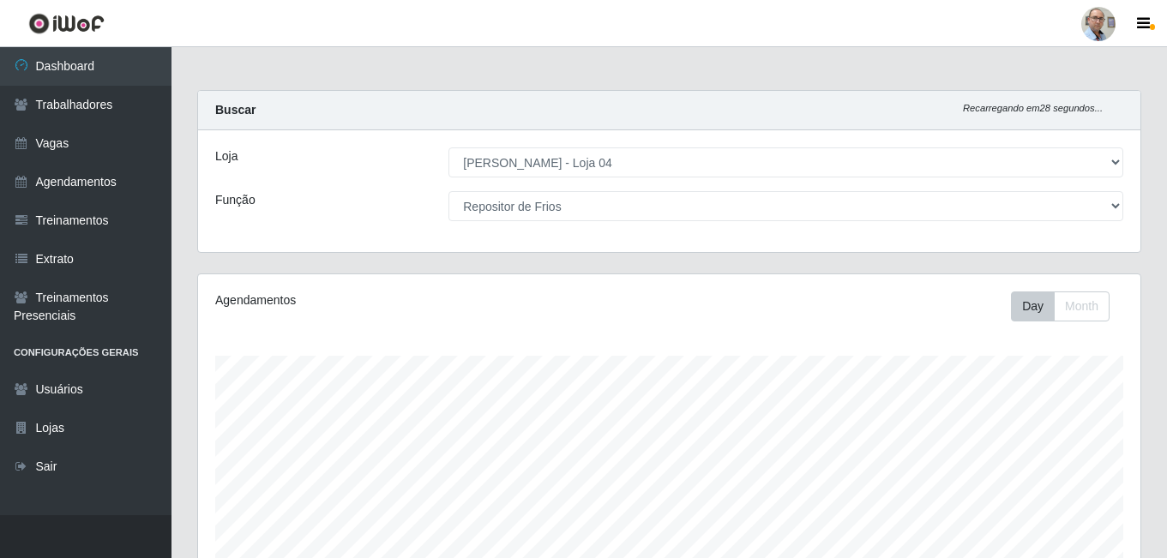
select select "251"
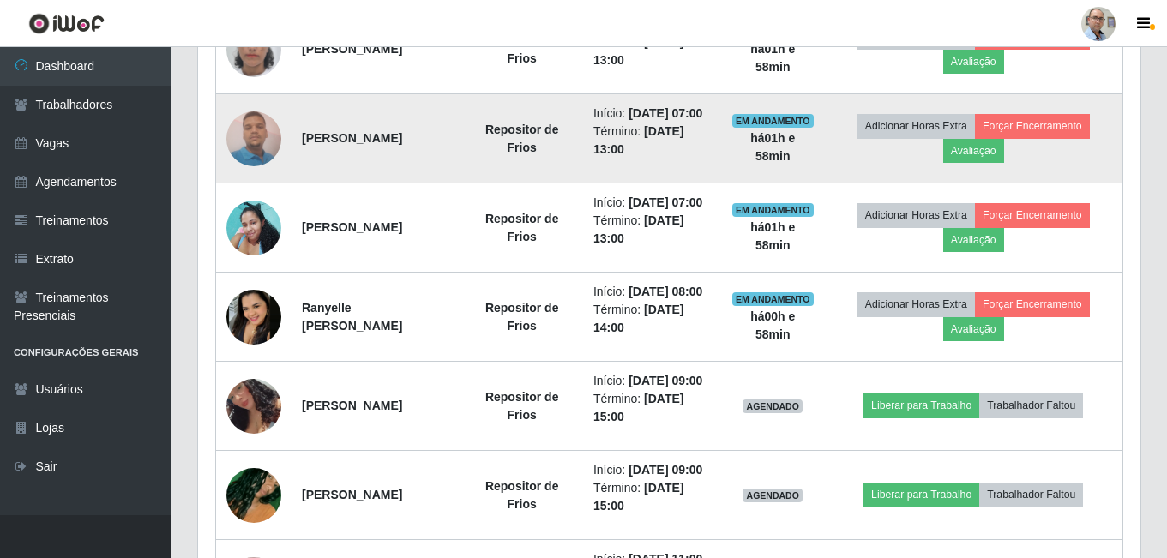
scroll to position [918, 0]
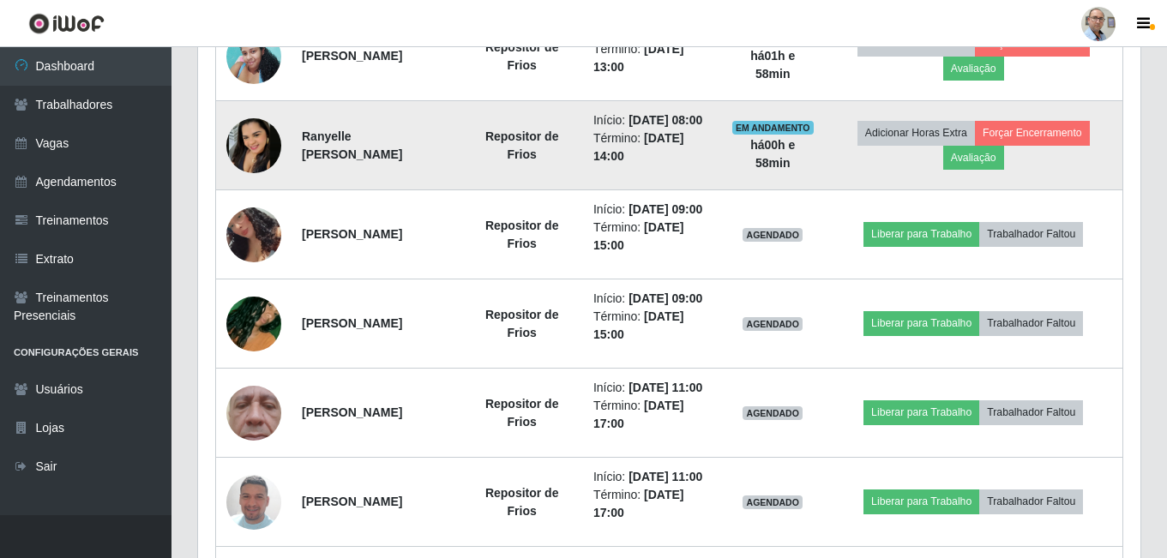
click at [240, 173] on img at bounding box center [253, 145] width 55 height 55
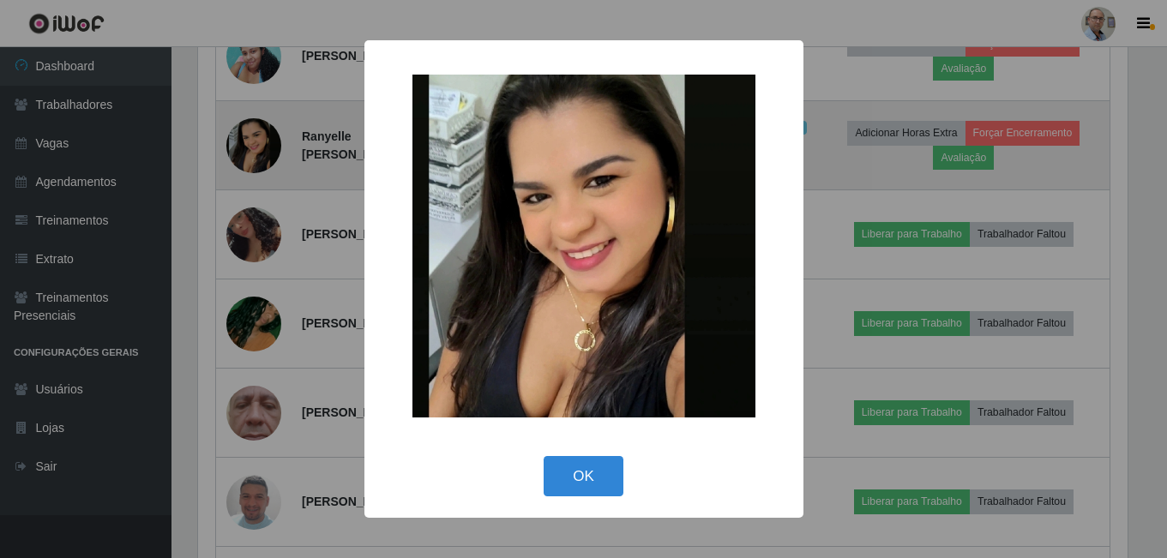
scroll to position [356, 934]
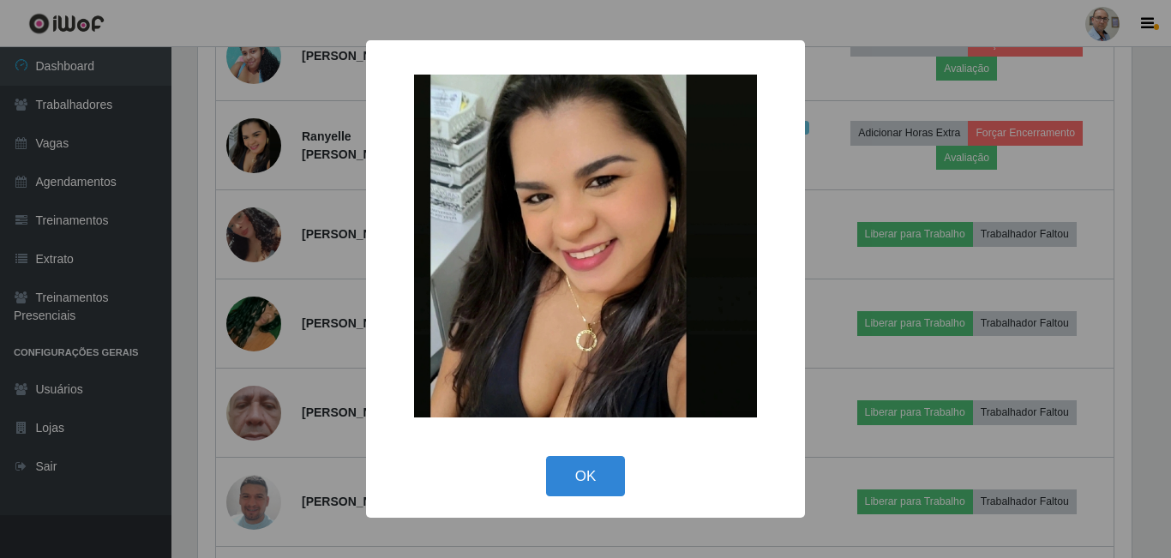
click at [322, 195] on div "× OK Cancel" at bounding box center [585, 279] width 1171 height 558
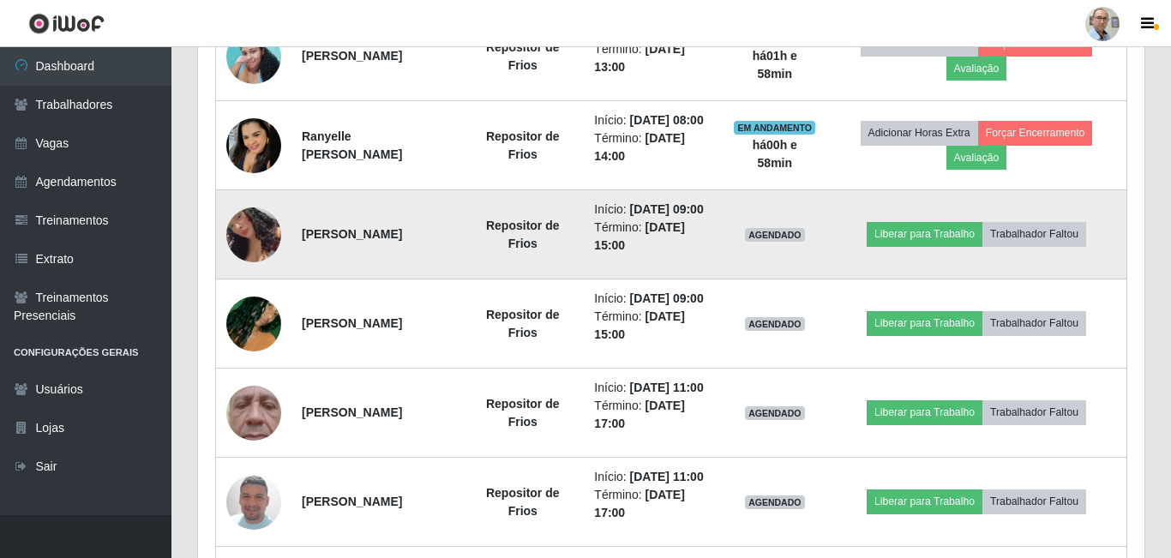
scroll to position [356, 942]
click at [265, 288] on img at bounding box center [253, 234] width 55 height 107
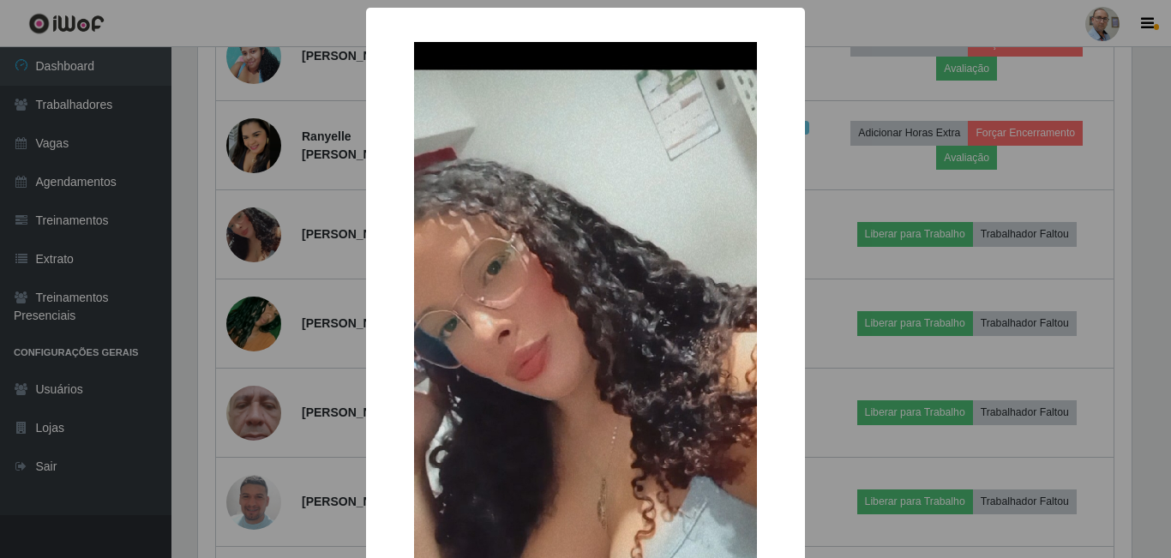
click at [293, 327] on div "× OK Cancel" at bounding box center [585, 279] width 1171 height 558
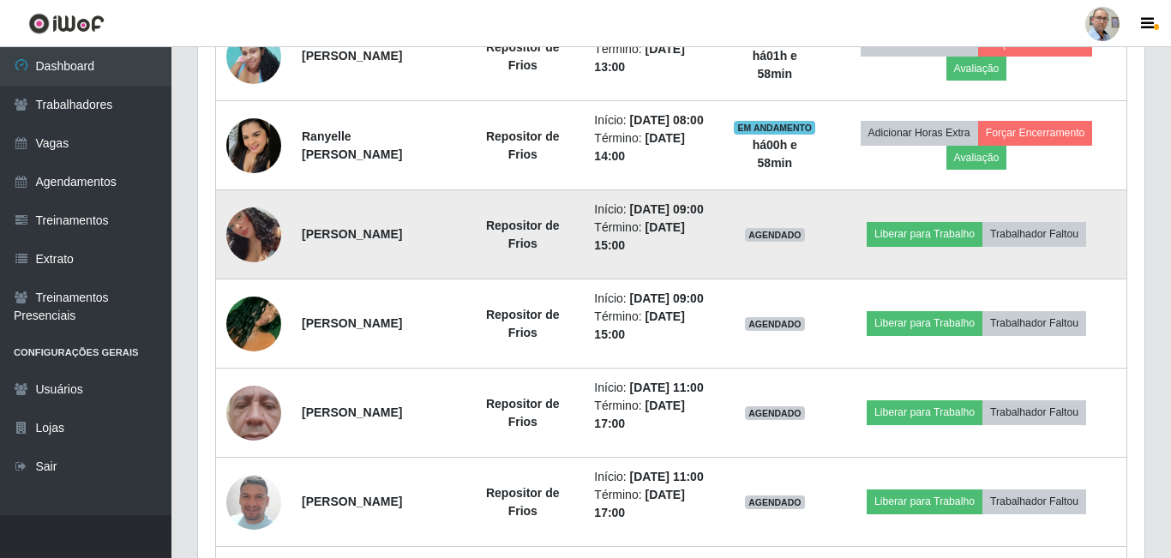
scroll to position [356, 942]
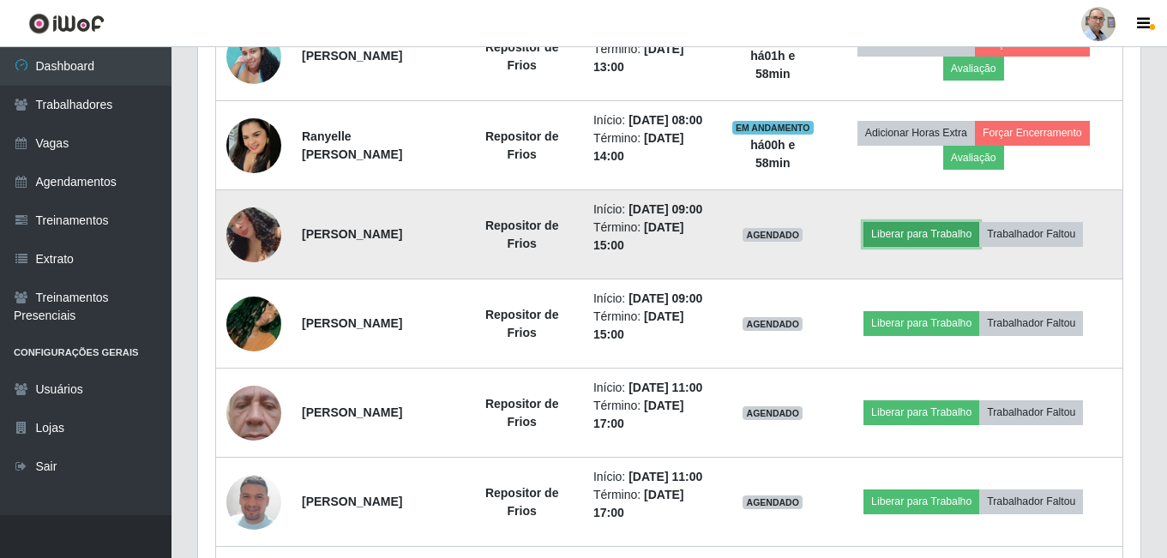
click at [940, 246] on button "Liberar para Trabalho" at bounding box center [921, 234] width 116 height 24
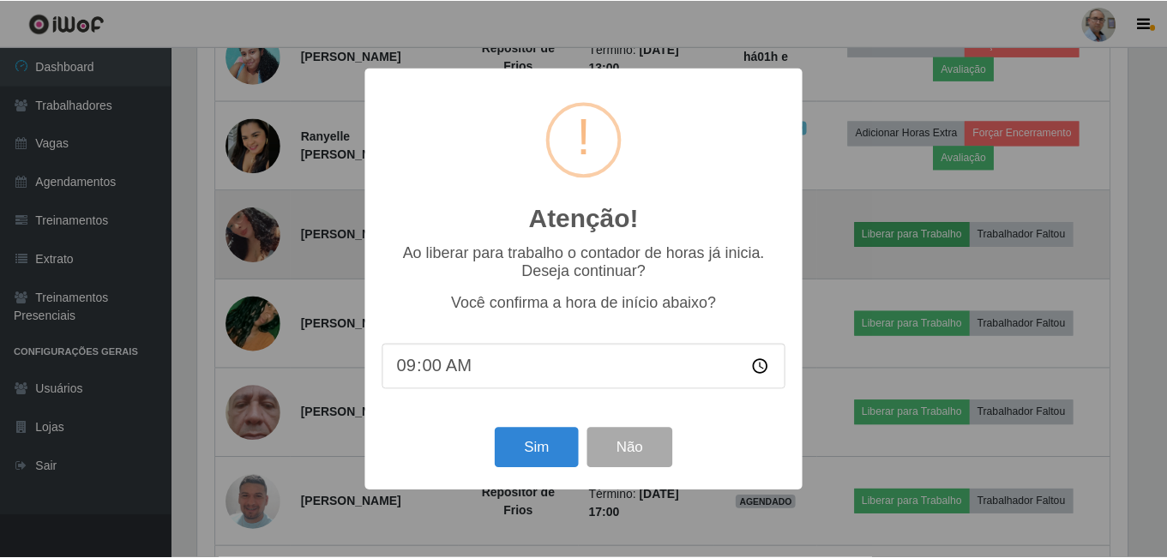
scroll to position [356, 934]
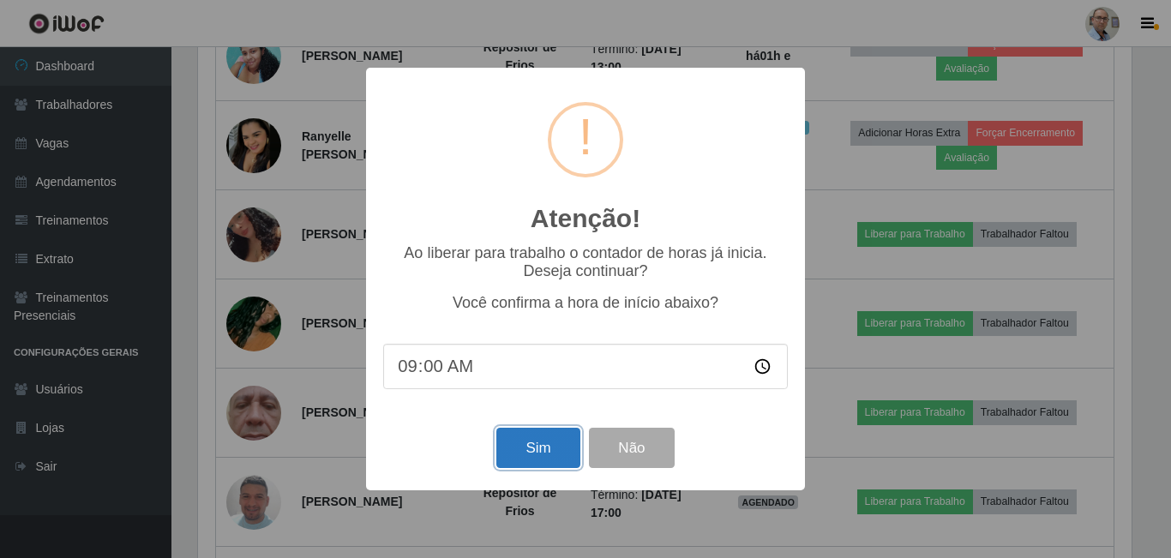
click at [502, 442] on button "Sim" at bounding box center [537, 448] width 83 height 40
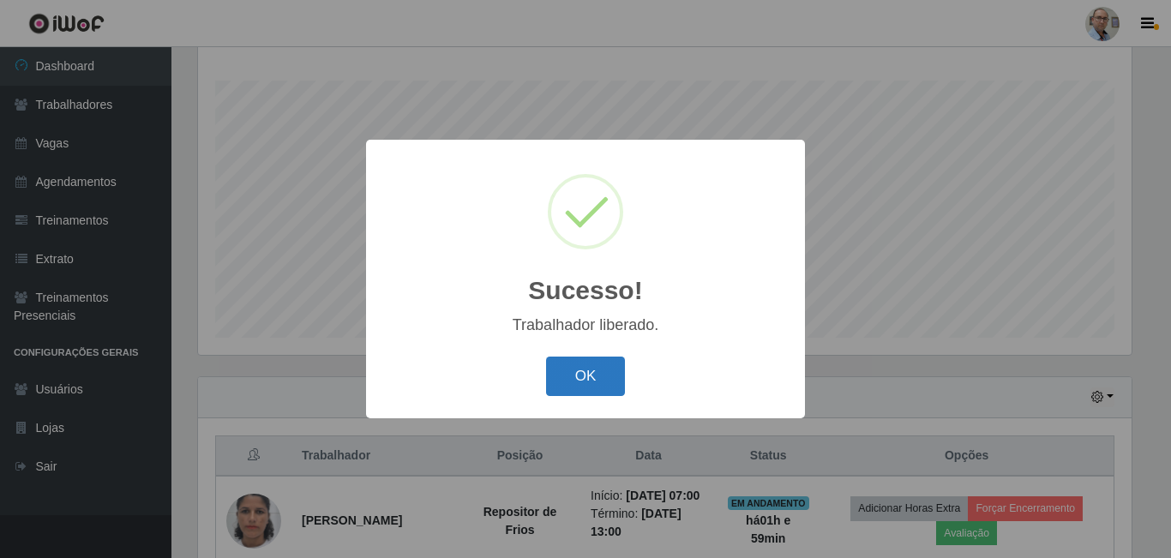
click at [563, 368] on button "OK" at bounding box center [586, 377] width 80 height 40
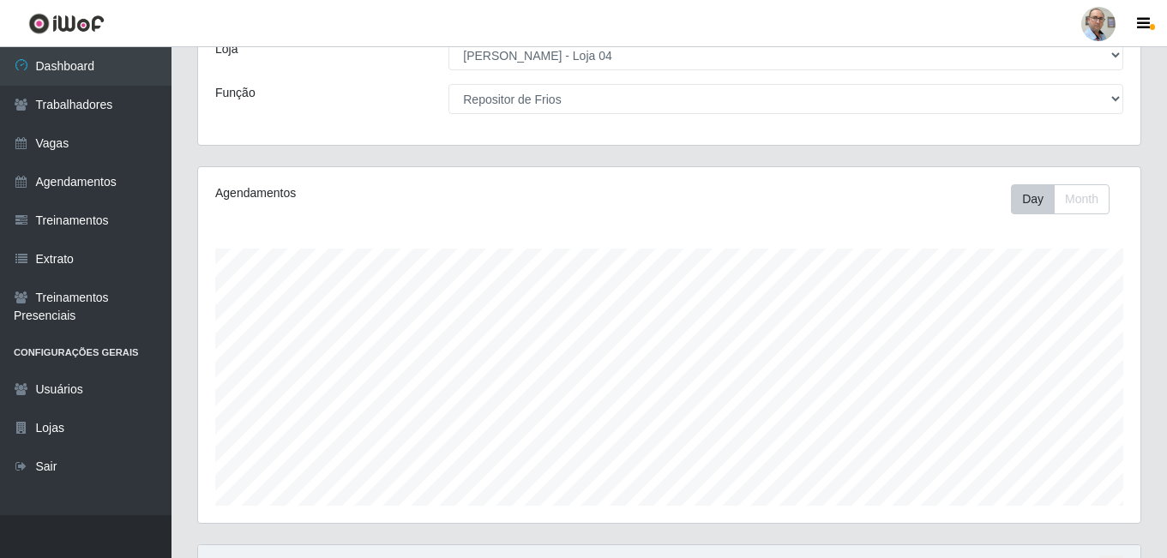
scroll to position [61, 0]
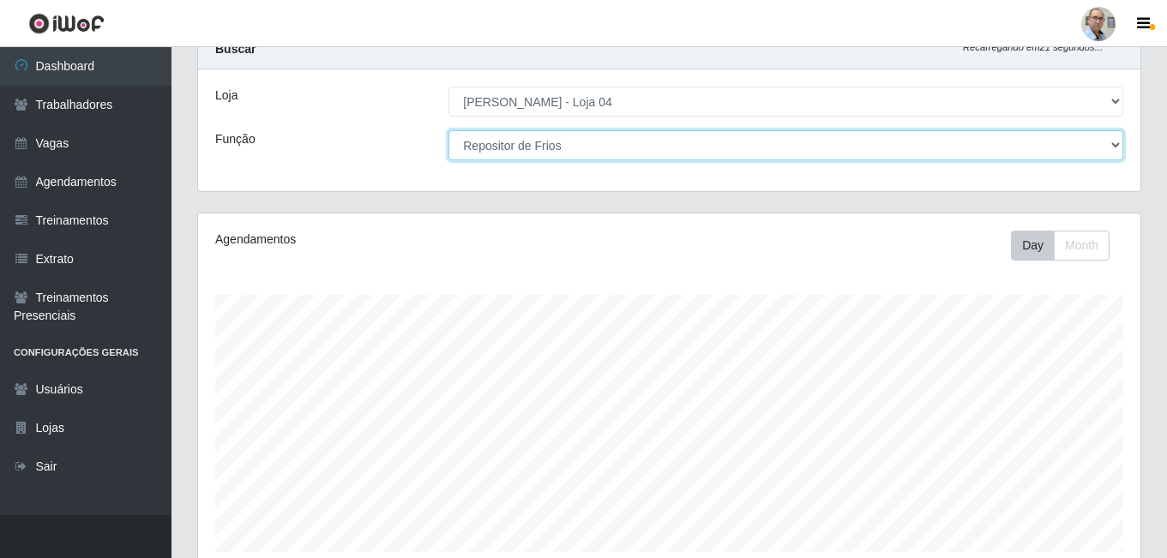
click at [526, 150] on select "[Selecione...] ASG ASG + ASG ++ Auxiliar de Depósito Auxiliar de Depósito + Aux…" at bounding box center [785, 145] width 675 height 30
select select "[Selecione...]"
click at [448, 130] on select "[Selecione...] ASG ASG + ASG ++ Auxiliar de Depósito Auxiliar de Depósito + Aux…" at bounding box center [785, 145] width 675 height 30
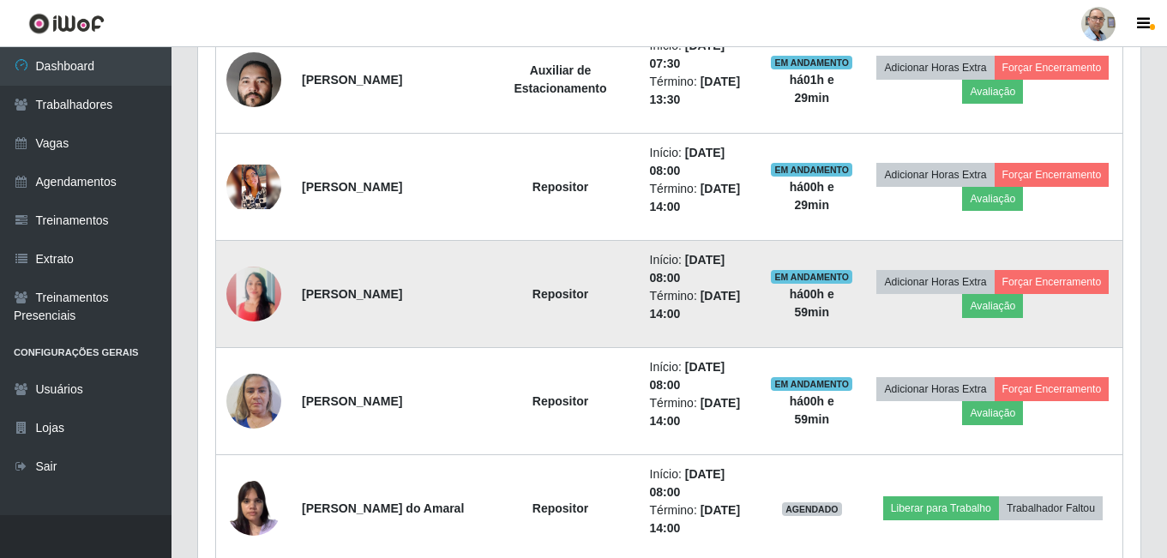
scroll to position [1218, 0]
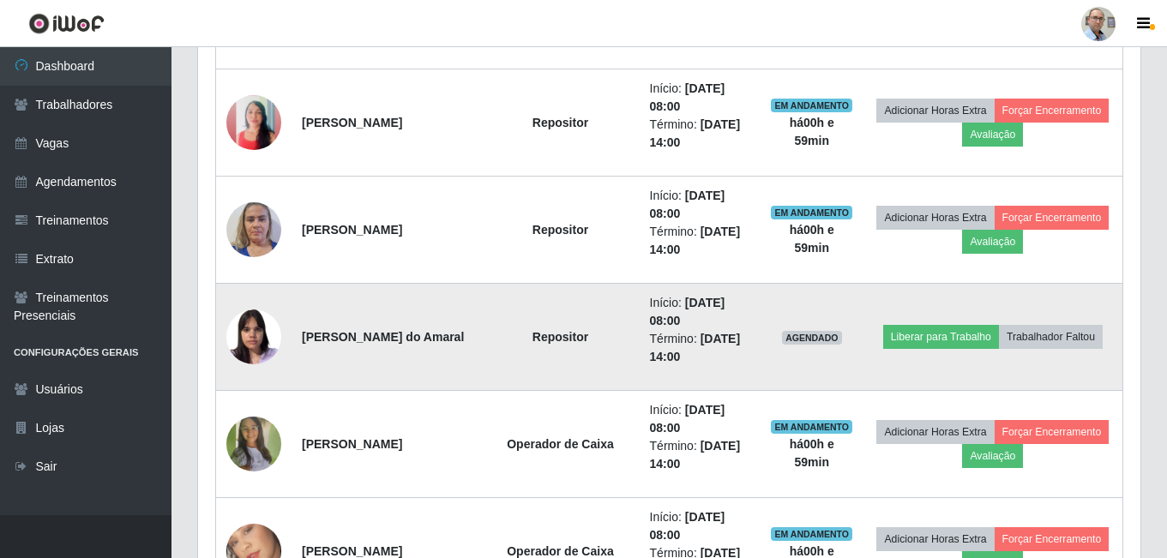
click at [252, 338] on img at bounding box center [253, 336] width 55 height 73
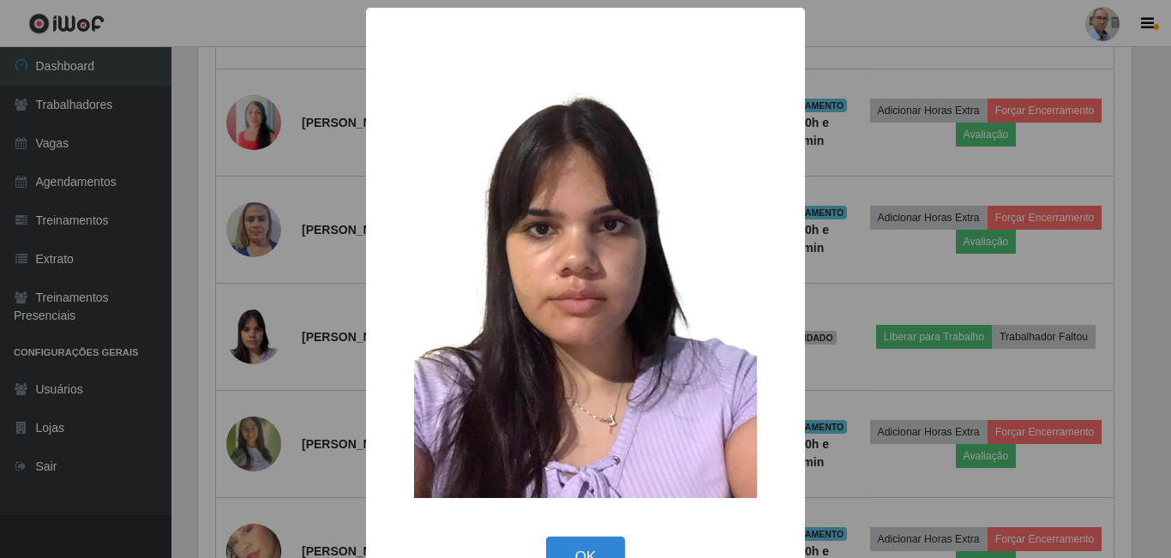
click at [294, 310] on div "× OK Cancel" at bounding box center [585, 279] width 1171 height 558
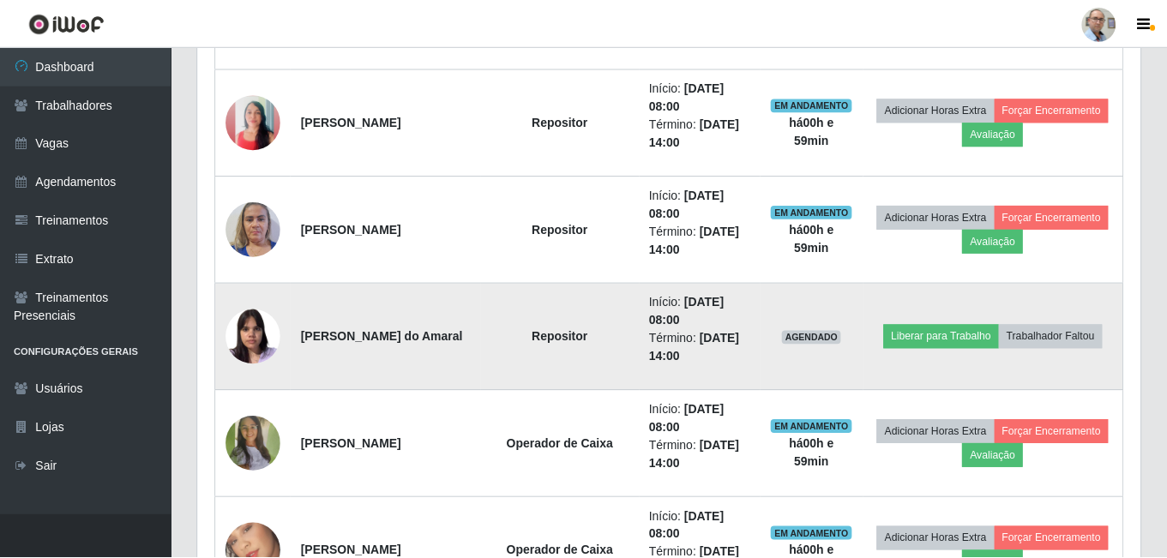
scroll to position [0, 0]
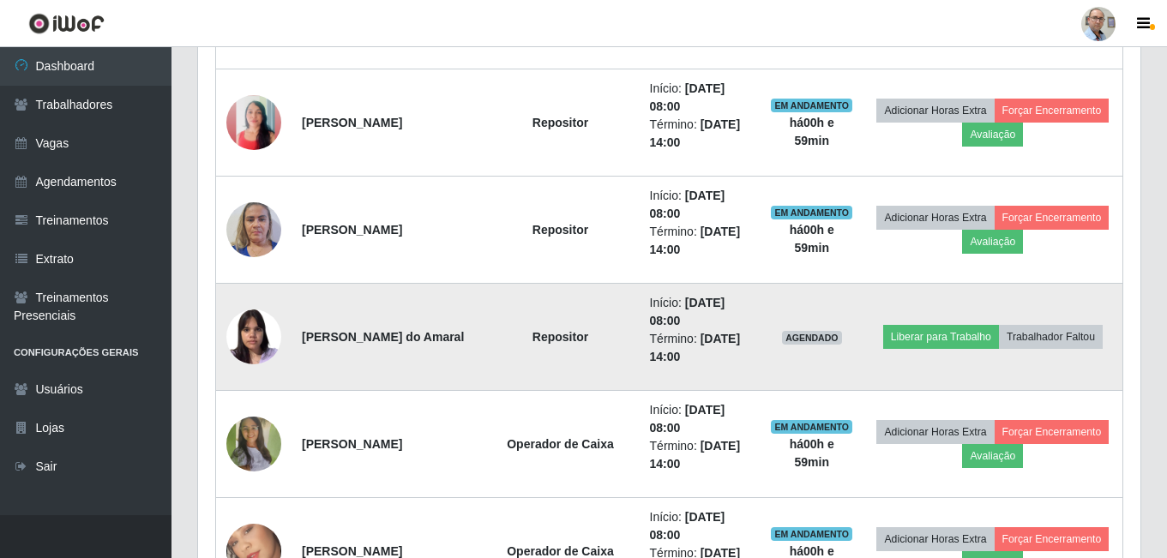
click at [262, 337] on img at bounding box center [253, 336] width 55 height 73
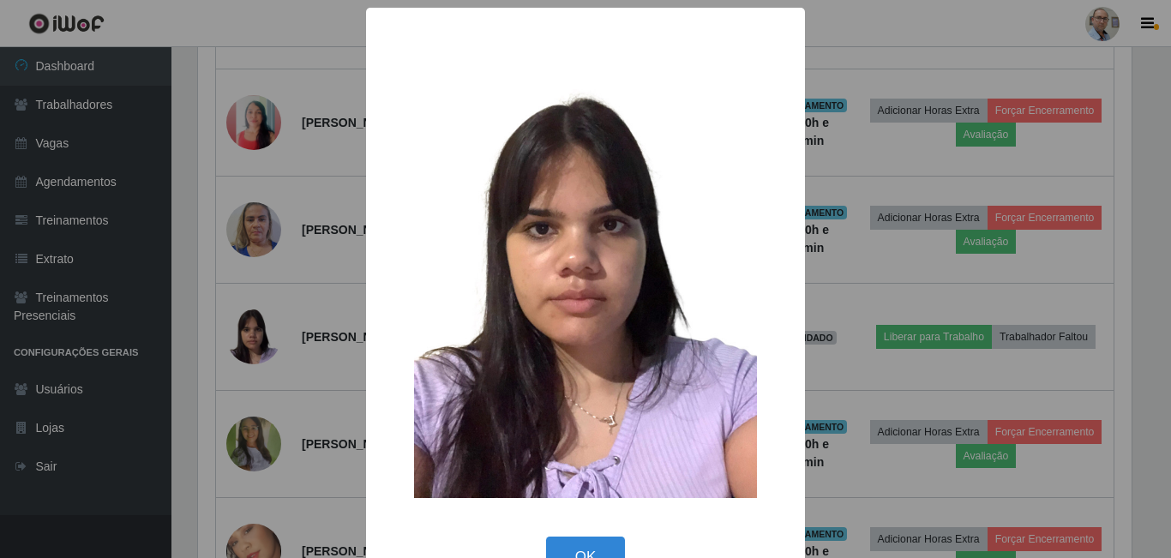
click at [332, 315] on div "× OK Cancel" at bounding box center [585, 279] width 1171 height 558
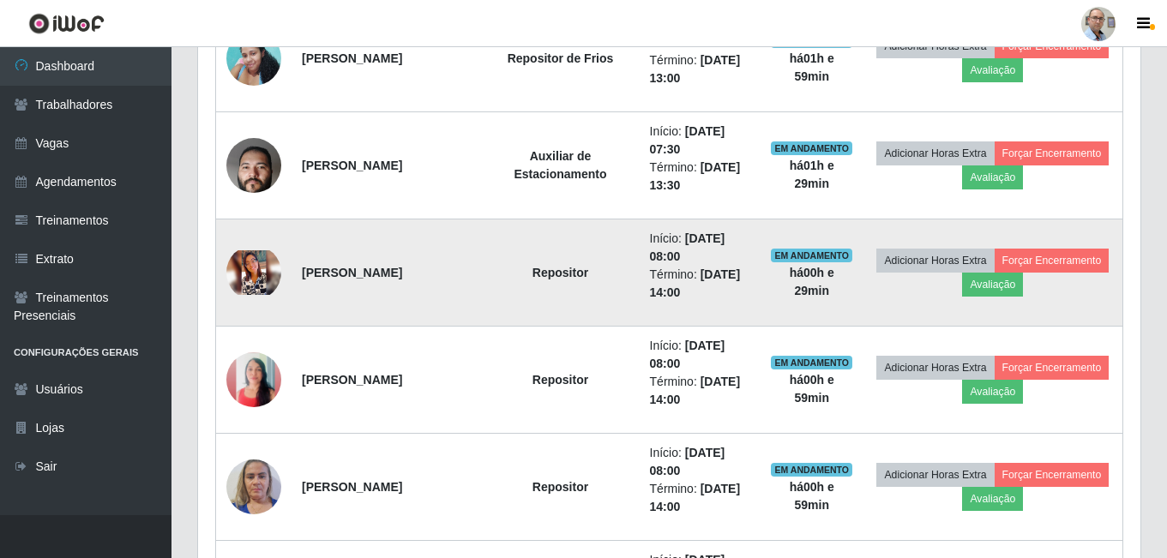
click at [244, 274] on img at bounding box center [253, 272] width 55 height 44
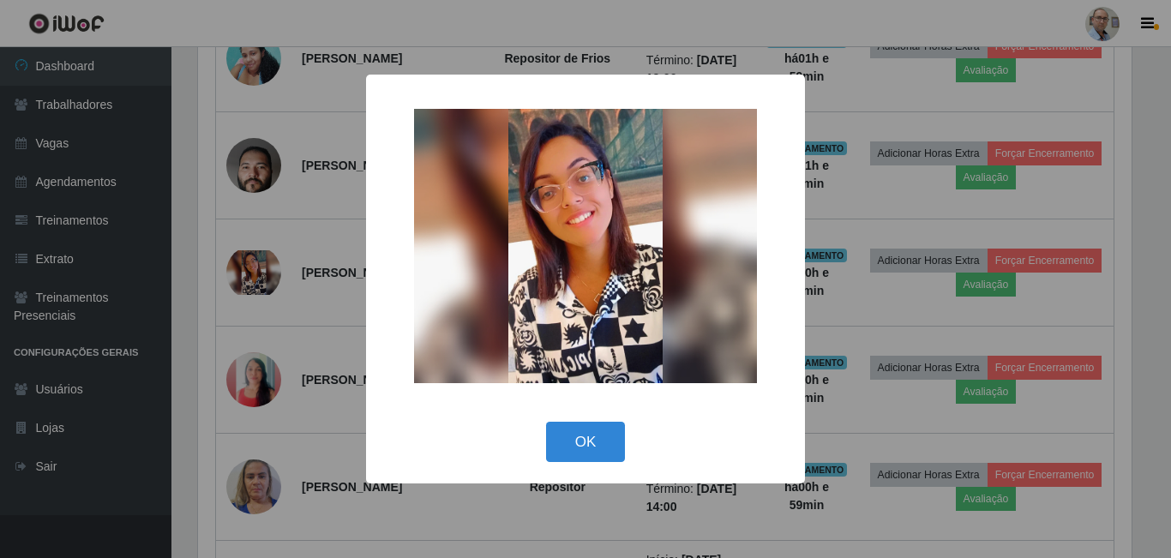
click at [301, 303] on div "× OK Cancel" at bounding box center [585, 279] width 1171 height 558
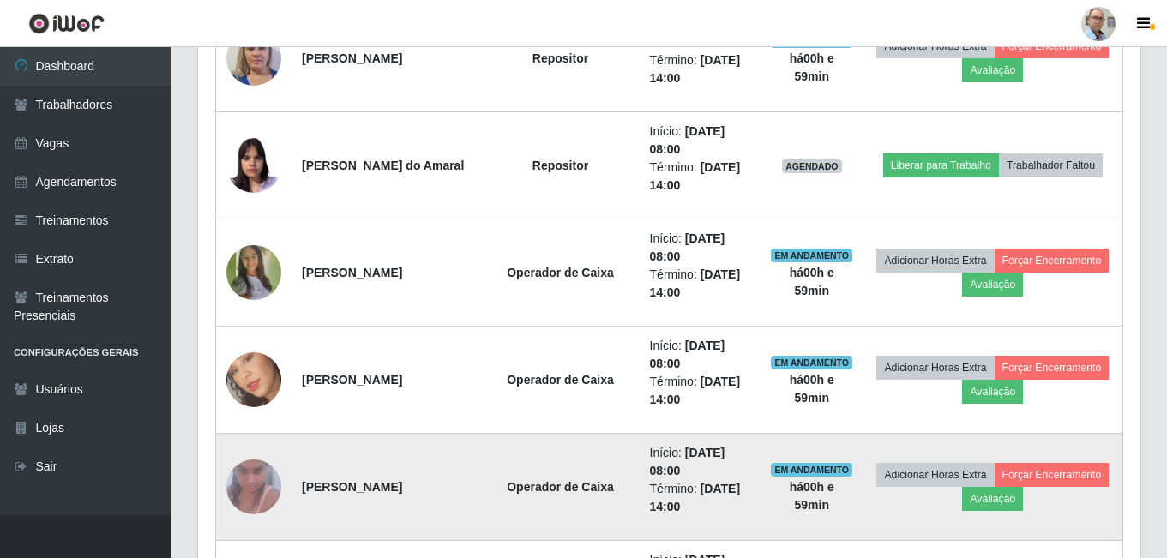
click at [253, 477] on img at bounding box center [253, 486] width 55 height 73
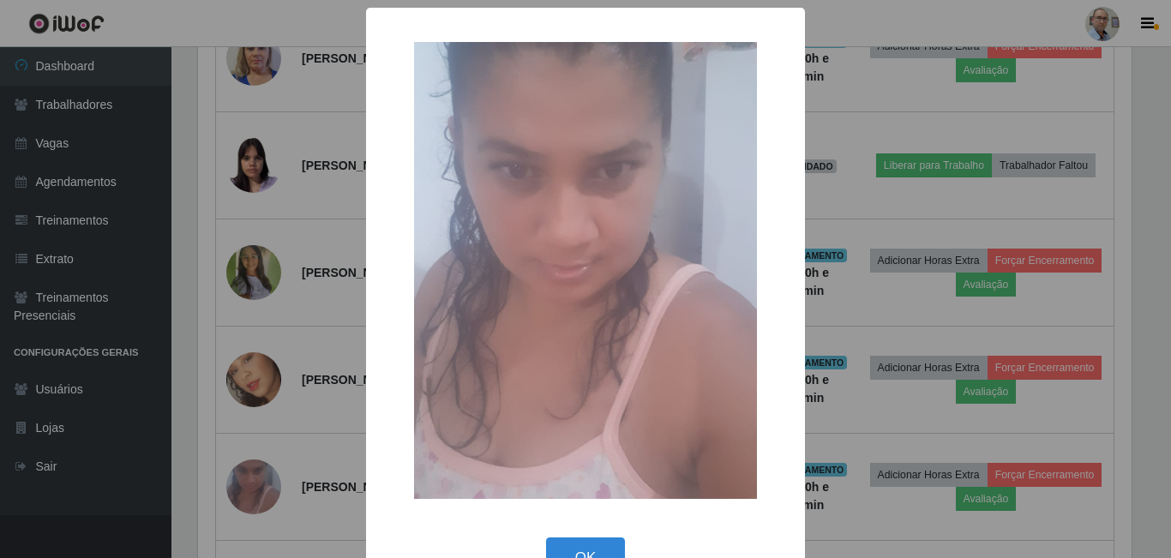
click at [349, 388] on div "× OK Cancel" at bounding box center [585, 279] width 1171 height 558
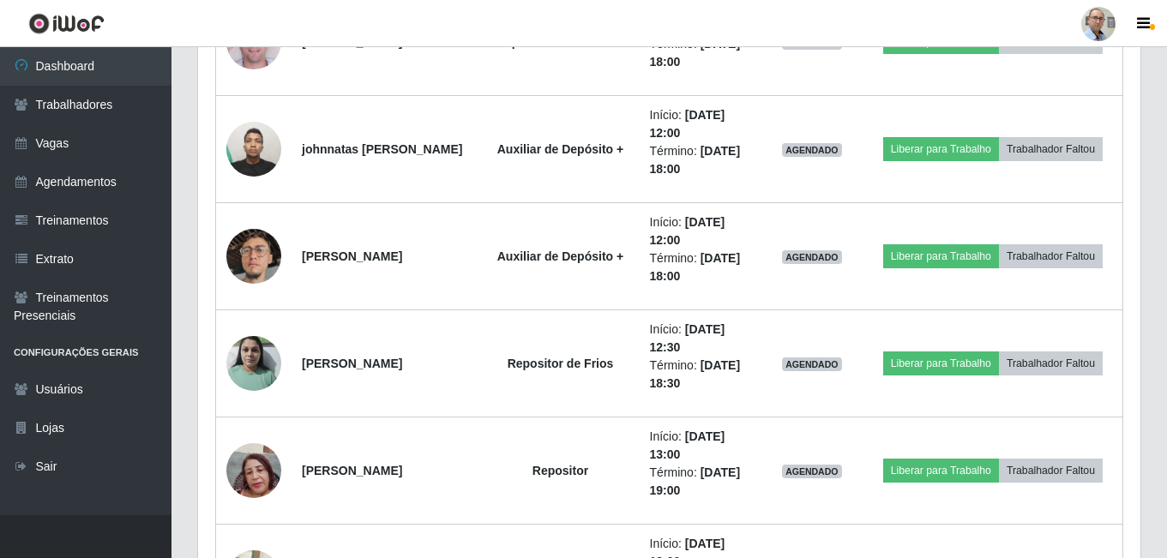
scroll to position [3019, 0]
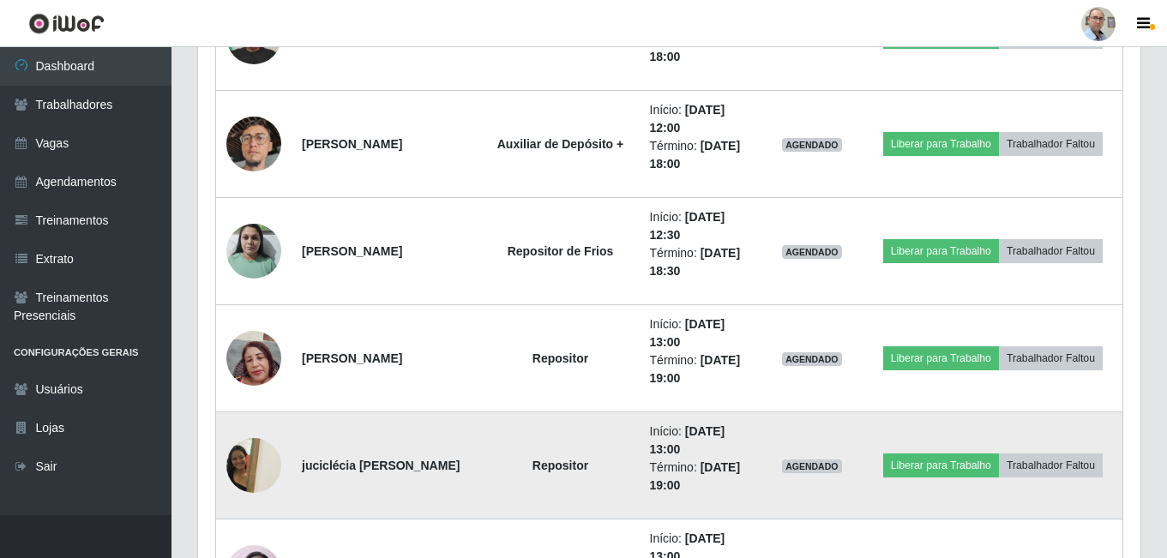
click at [243, 466] on img at bounding box center [253, 465] width 55 height 73
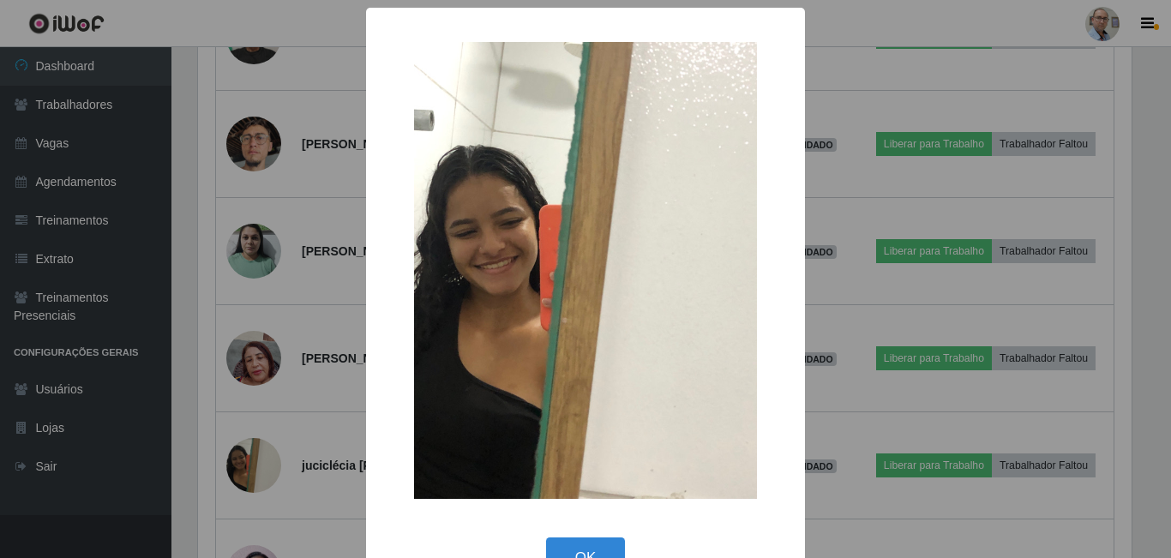
click at [292, 434] on div "× OK Cancel" at bounding box center [585, 279] width 1171 height 558
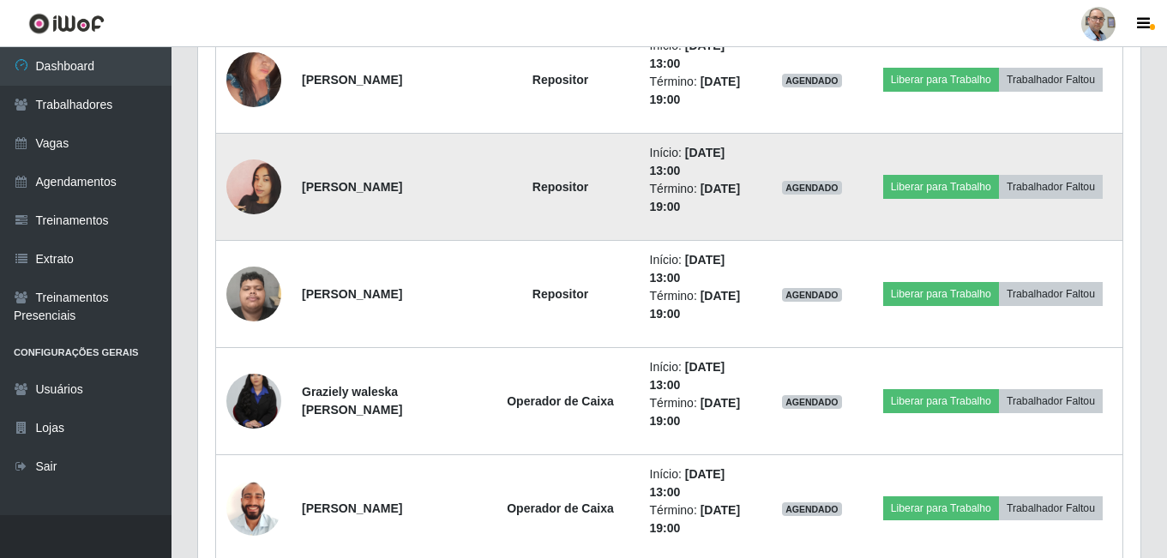
click at [250, 169] on img at bounding box center [253, 187] width 55 height 98
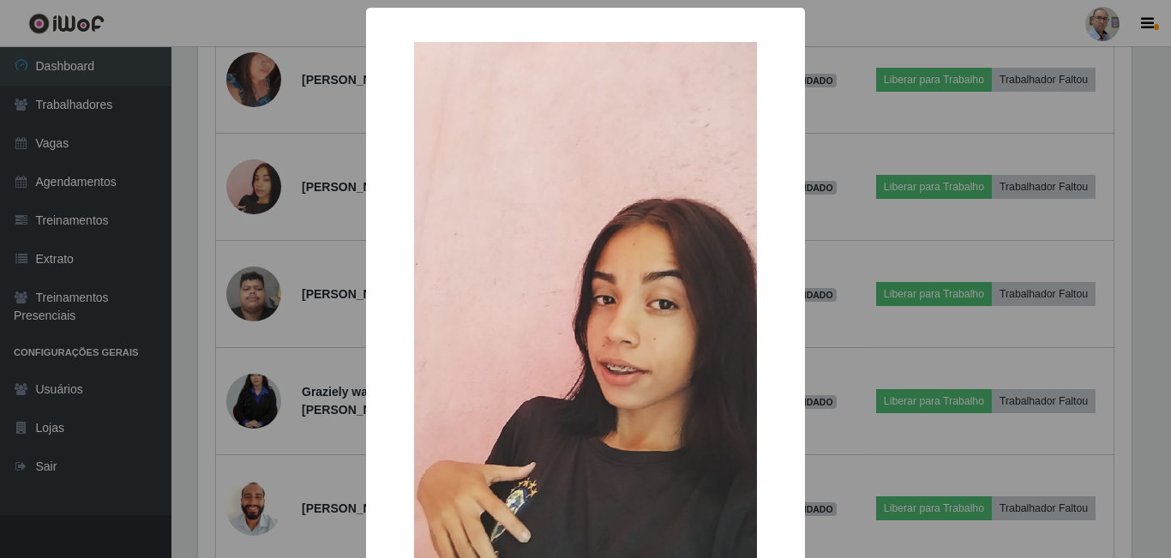
click at [316, 216] on div "× OK Cancel" at bounding box center [585, 279] width 1171 height 558
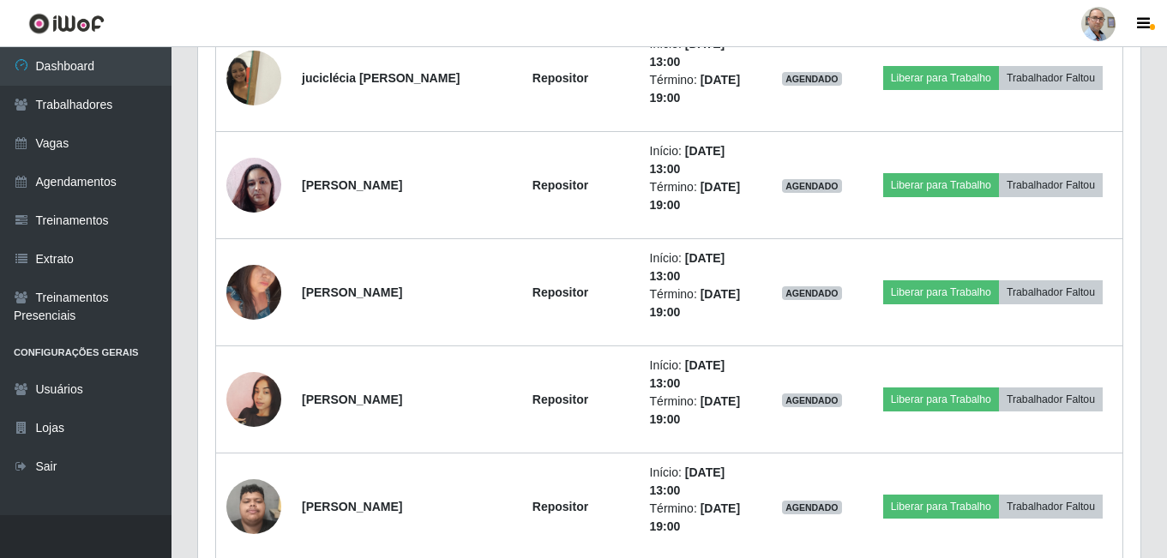
scroll to position [3405, 0]
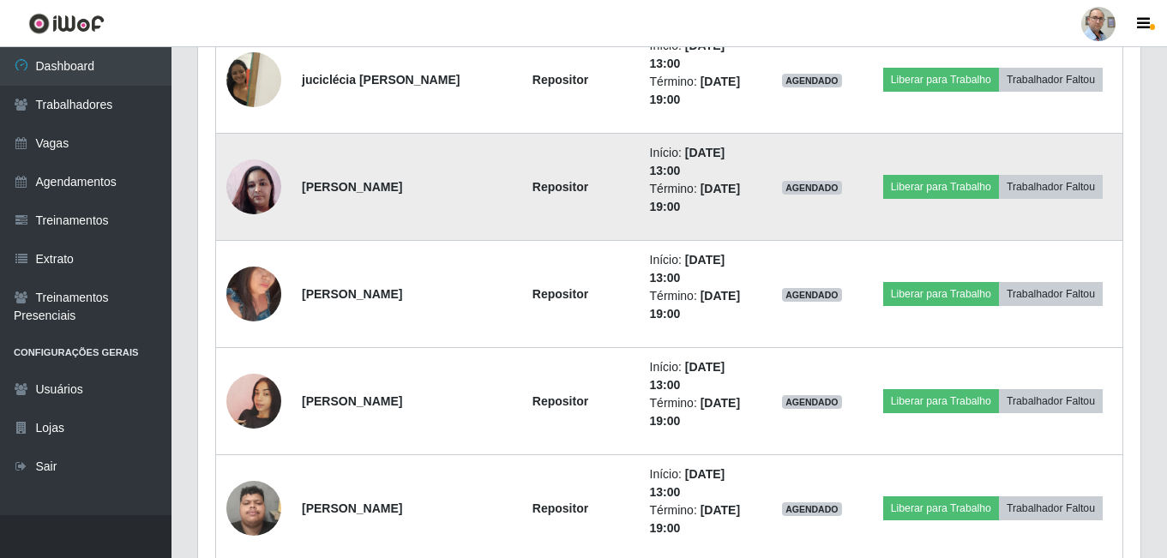
click at [258, 194] on img at bounding box center [253, 187] width 55 height 98
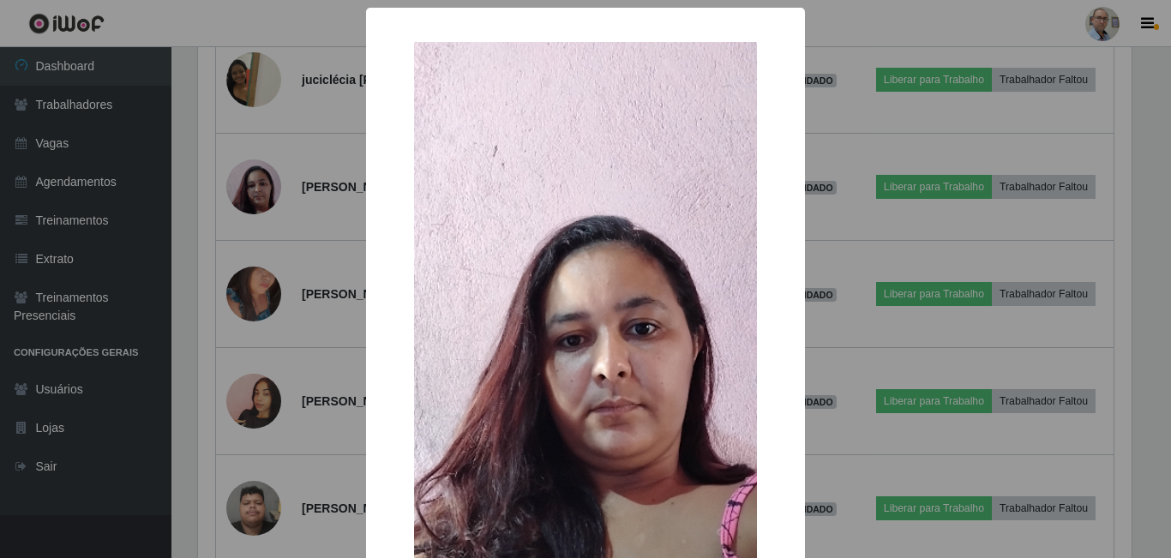
click at [296, 207] on div "× OK Cancel" at bounding box center [585, 279] width 1171 height 558
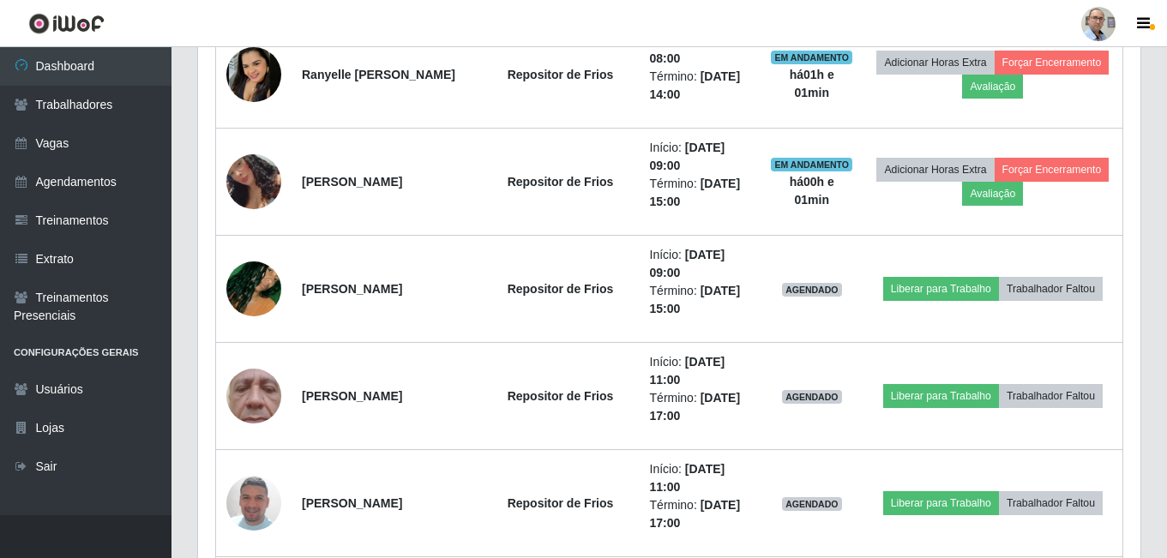
scroll to position [2204, 0]
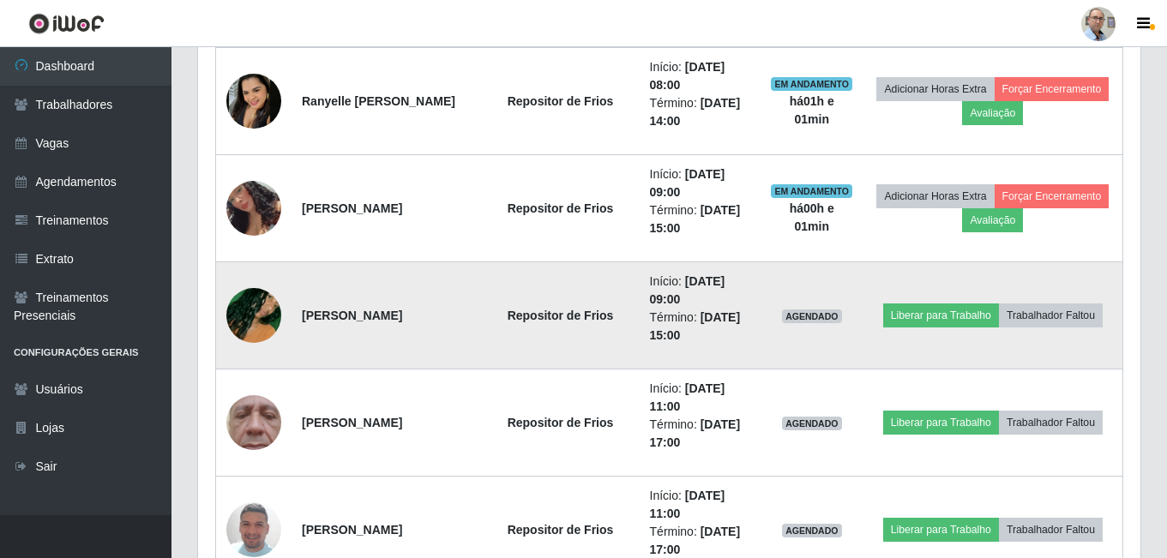
click at [263, 318] on img at bounding box center [253, 316] width 55 height 98
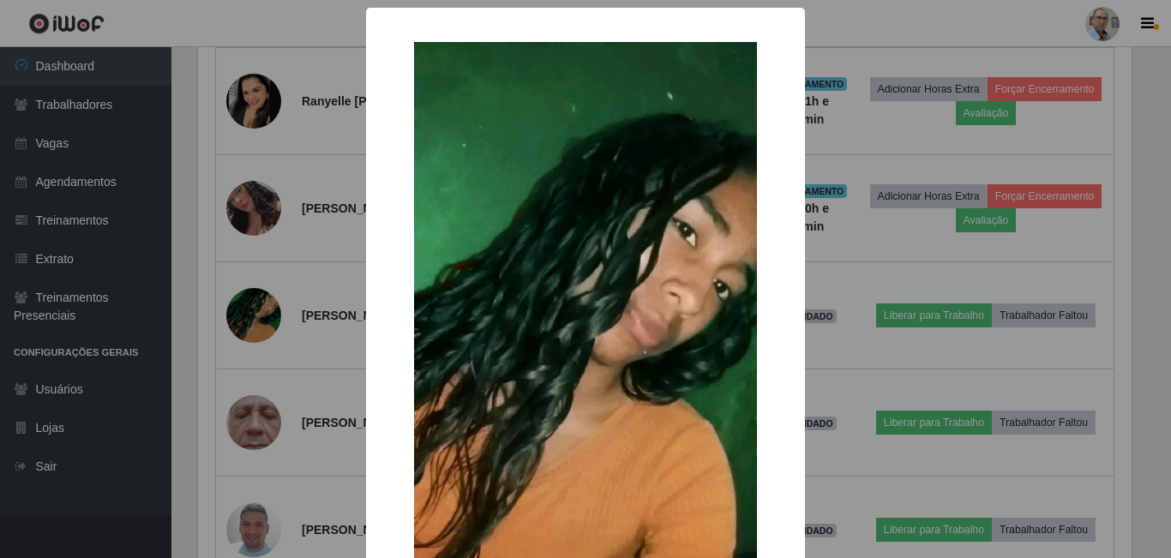
click at [304, 308] on div "× OK Cancel" at bounding box center [585, 279] width 1171 height 558
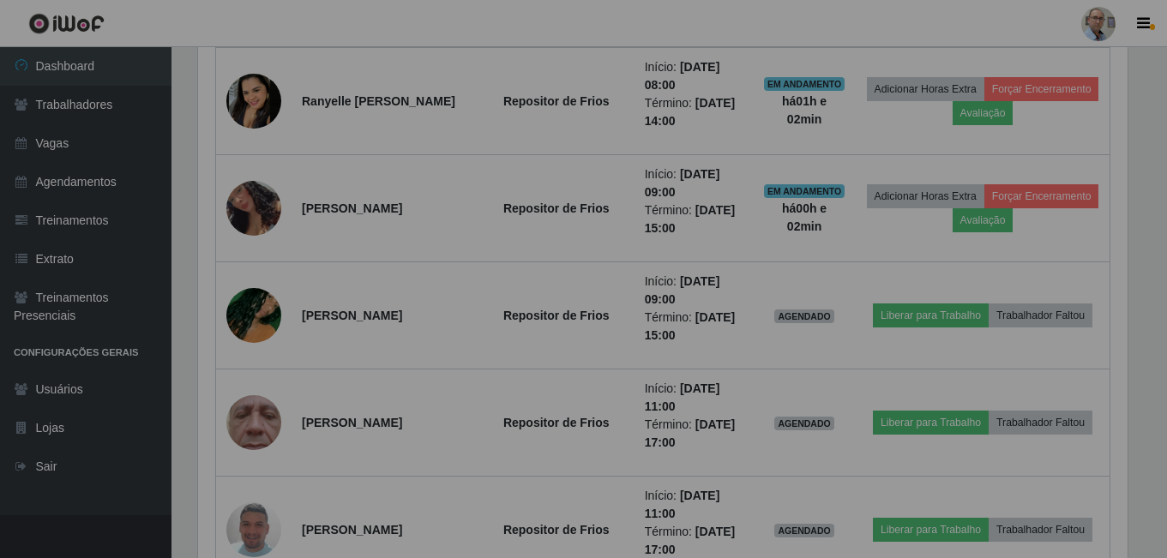
scroll to position [356, 942]
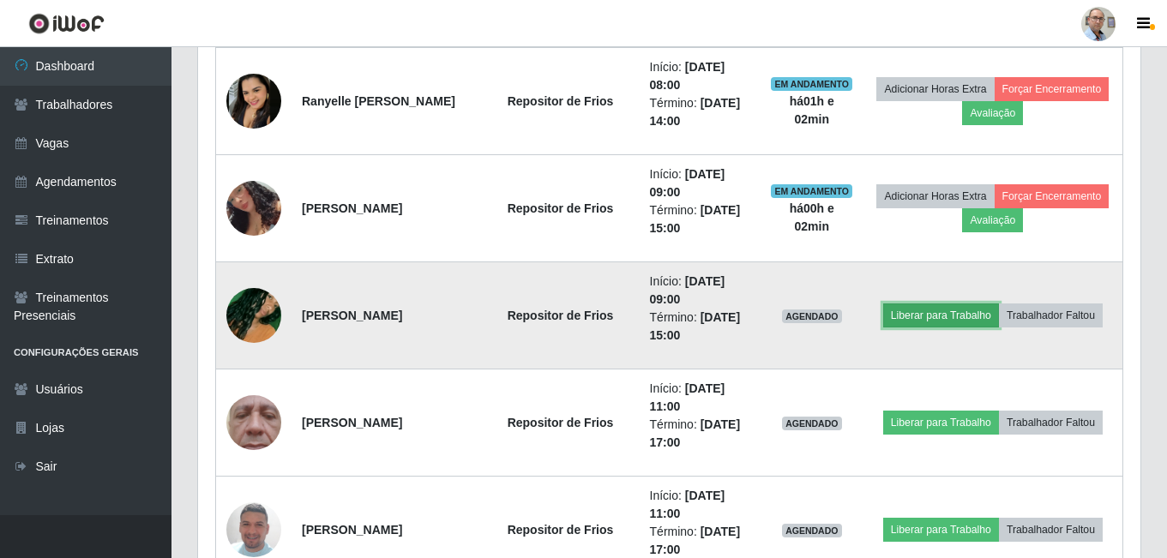
click at [956, 317] on button "Liberar para Trabalho" at bounding box center [941, 316] width 116 height 24
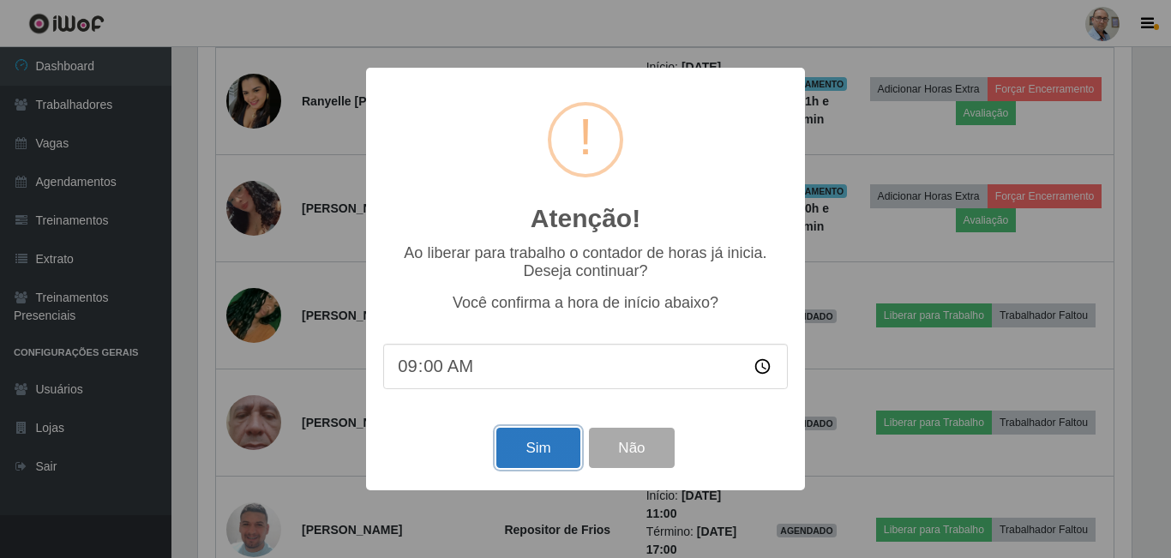
click at [539, 443] on button "Sim" at bounding box center [537, 448] width 83 height 40
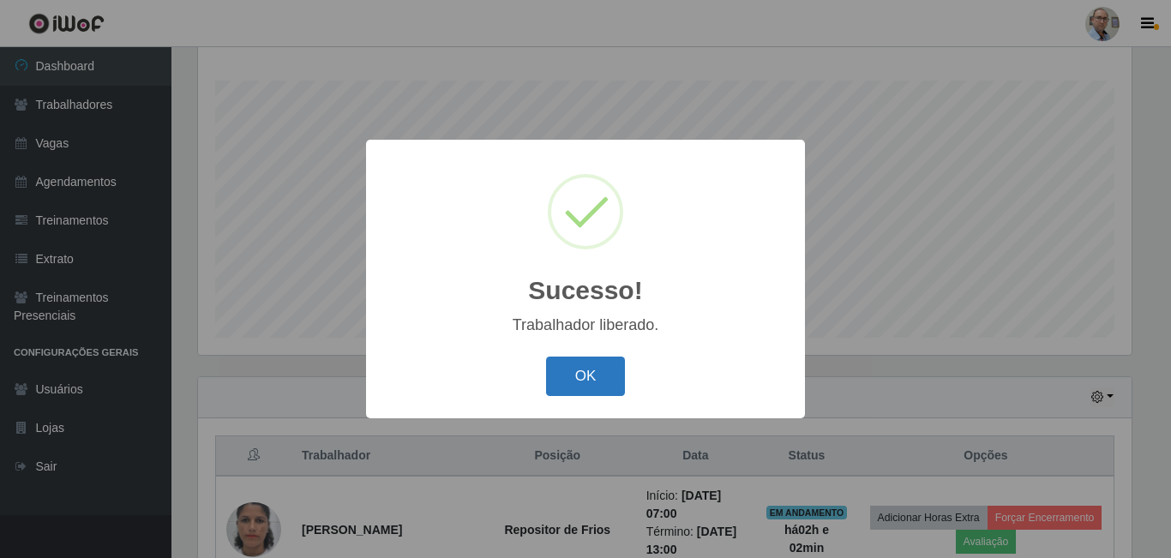
click at [598, 391] on button "OK" at bounding box center [586, 377] width 80 height 40
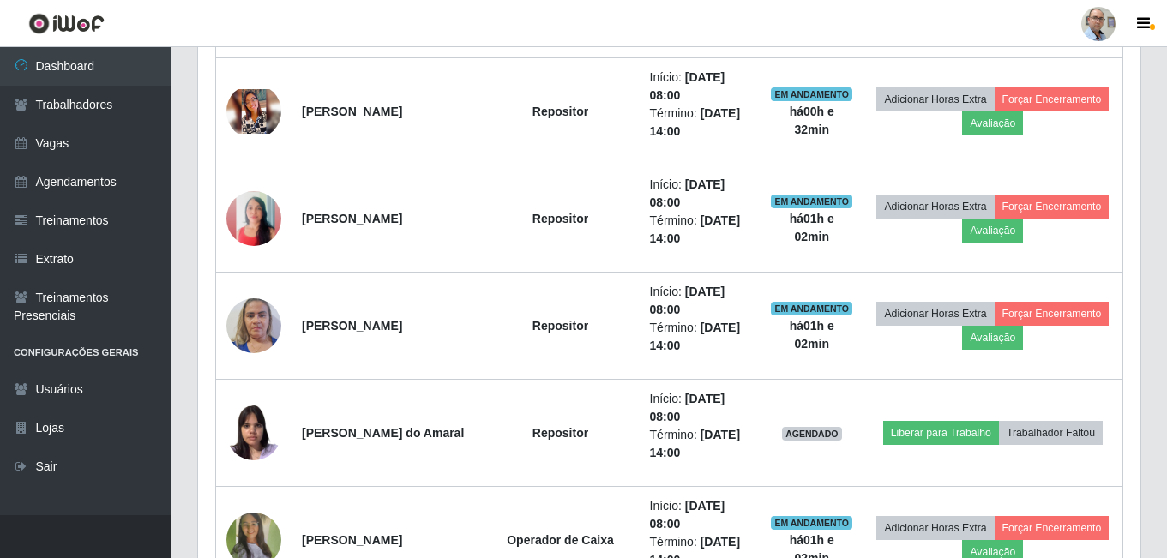
scroll to position [1133, 0]
